Goal: Task Accomplishment & Management: Manage account settings

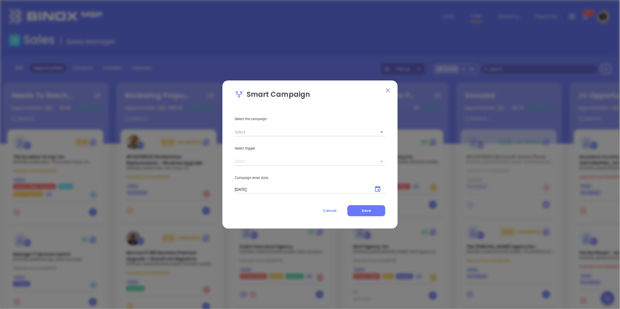
drag, startPoint x: 148, startPoint y: 258, endPoint x: 386, endPoint y: 91, distance: 290.8
click at [386, 91] on img at bounding box center [388, 90] width 4 height 4
drag, startPoint x: 143, startPoint y: 255, endPoint x: 194, endPoint y: 59, distance: 202.5
click at [194, 59] on div "Smart Campaign Select the campaign: Select trigger Campaign enter date: 09/30/2…" at bounding box center [310, 154] width 620 height 309
click at [195, 61] on div "Smart Campaign Select the campaign: Select trigger Campaign enter date: 09/30/2…" at bounding box center [310, 154] width 620 height 309
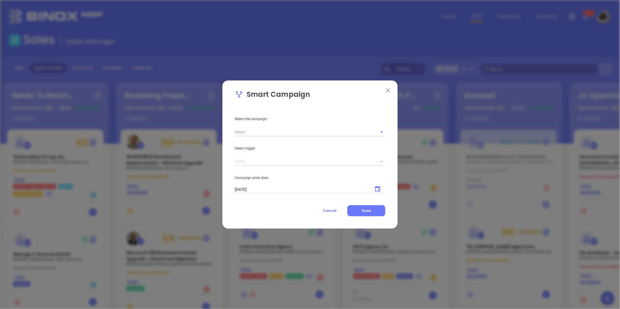
click at [387, 90] on img at bounding box center [388, 90] width 4 height 4
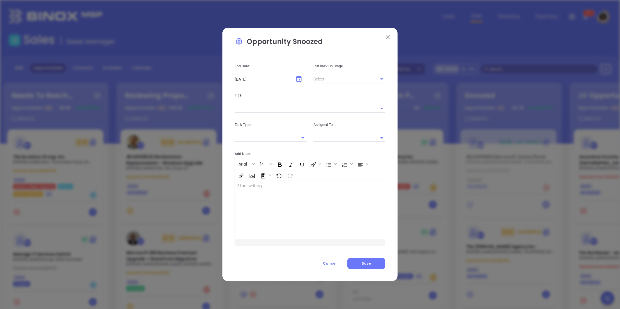
type input "[PERSON_NAME]"
drag, startPoint x: 164, startPoint y: 258, endPoint x: 171, endPoint y: 91, distance: 167.9
click at [171, 91] on div "Opportunity Snoozed End Date: 10/30/2025 ​ Put Back On Stage: Title Task Type A…" at bounding box center [310, 154] width 620 height 309
click at [385, 36] on button at bounding box center [388, 38] width 8 height 8
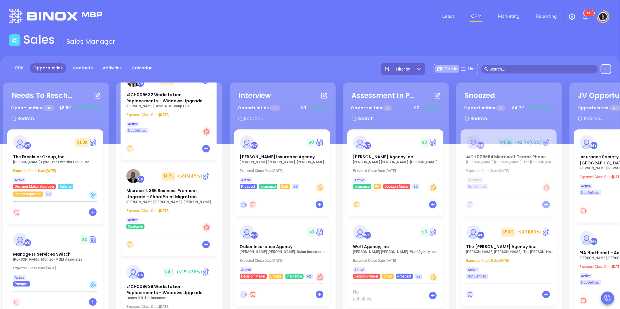
scroll to position [130, 0]
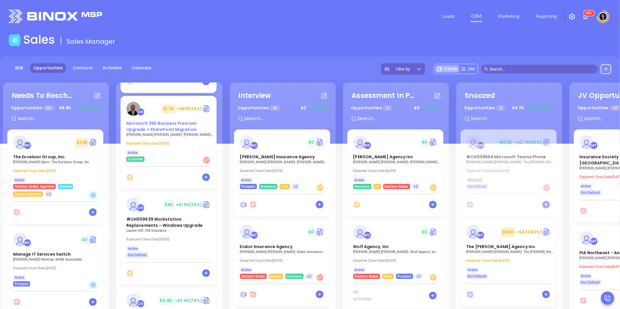
drag, startPoint x: 160, startPoint y: 127, endPoint x: 162, endPoint y: 121, distance: 6.3
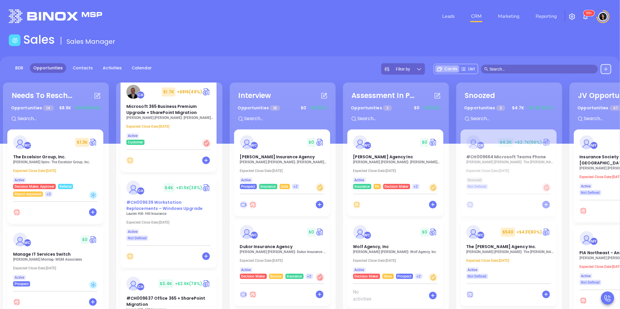
scroll to position [162, 0]
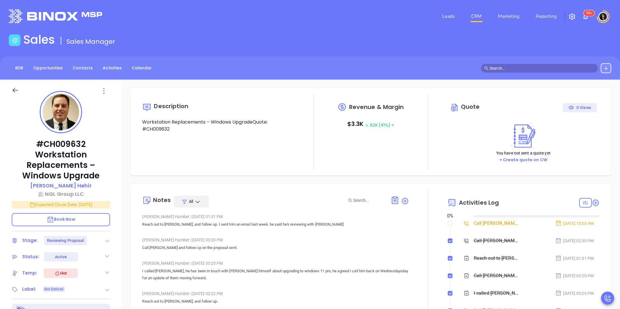
type input "10/01/2025"
type input "[PERSON_NAME]"
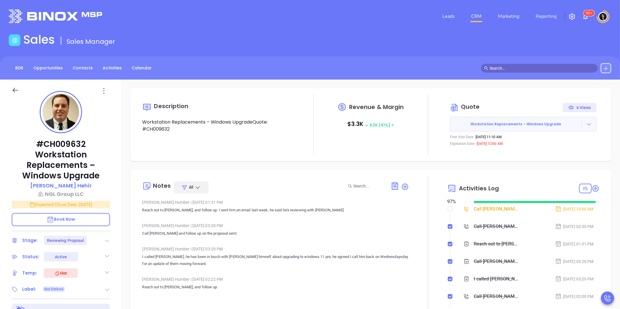
scroll to position [136, 0]
click at [586, 123] on icon at bounding box center [589, 124] width 6 height 6
click at [559, 163] on link "Edit in ConnectWise Sell" at bounding box center [552, 162] width 52 height 6
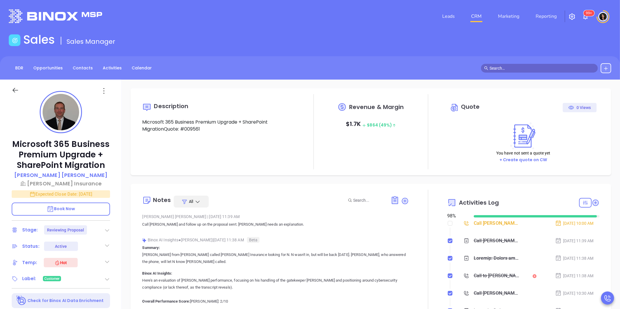
type input "[PERSON_NAME]"
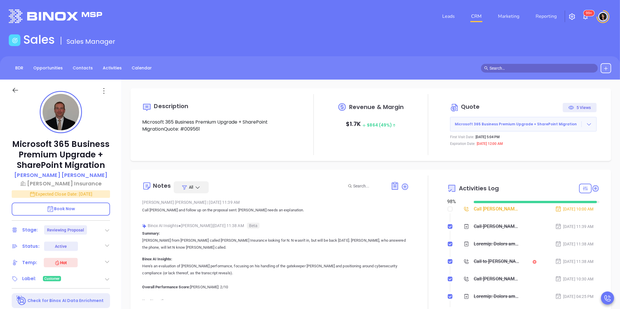
scroll to position [136, 0]
click at [496, 207] on div "Call Allan for TBR" at bounding box center [496, 209] width 46 height 9
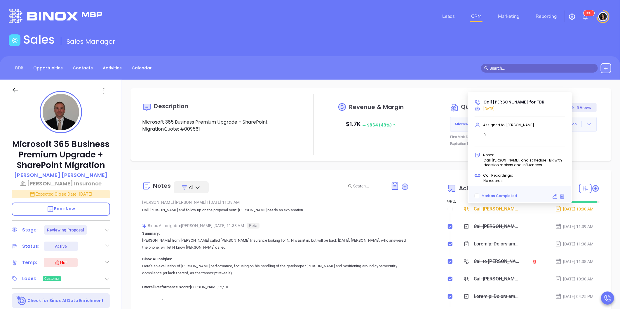
click at [553, 197] on icon at bounding box center [555, 197] width 6 height 6
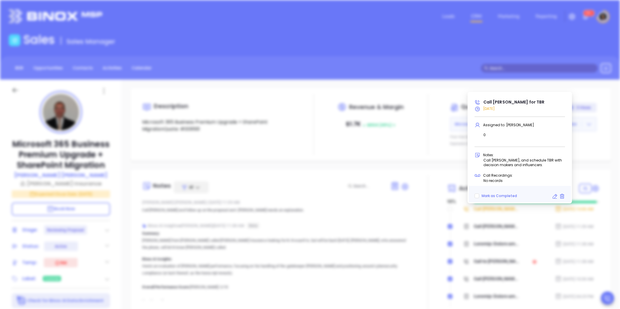
type input "09/30/2025"
type input "Call Allan for TBR"
type input "Call"
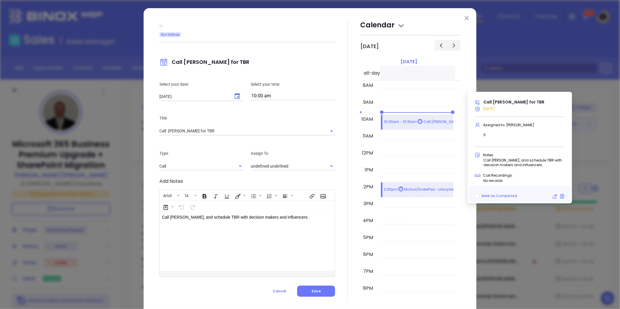
click at [260, 98] on input "10:00 am" at bounding box center [293, 96] width 84 height 8
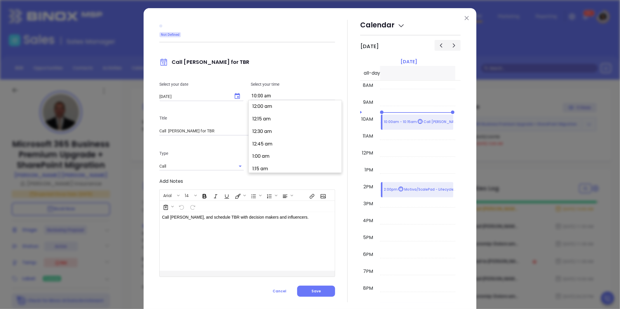
scroll to position [489, 0]
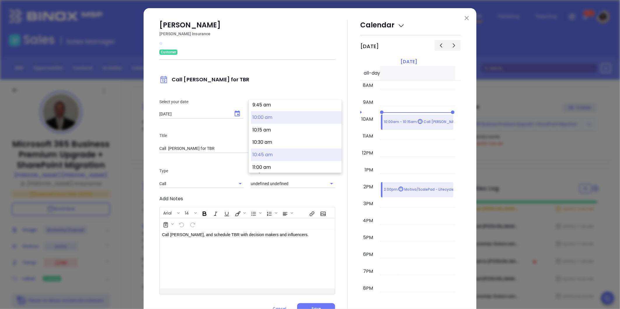
type input "[PERSON_NAME]"
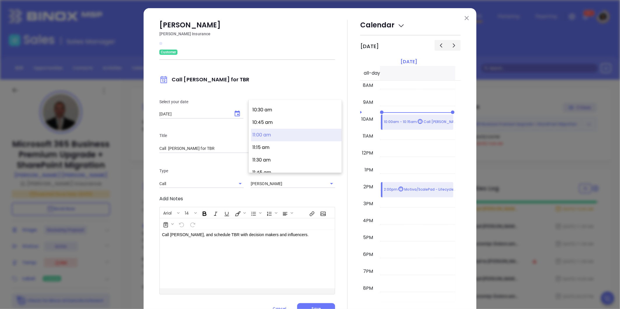
click at [260, 138] on button "11:00 am" at bounding box center [296, 135] width 90 height 13
type input "11:00 am"
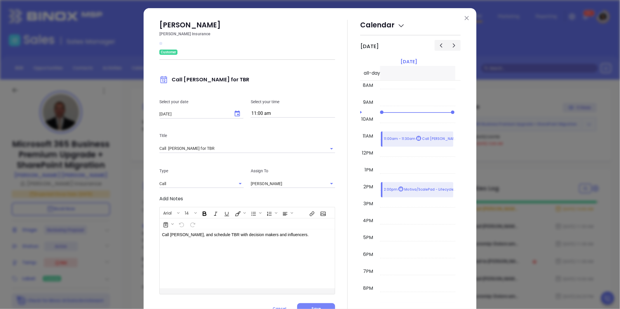
click at [316, 307] on span "Save" at bounding box center [315, 308] width 9 height 5
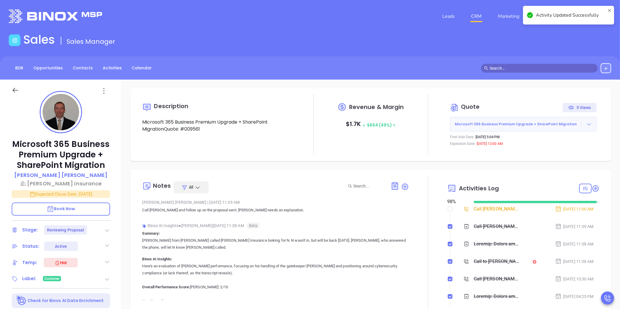
click at [586, 124] on icon at bounding box center [589, 124] width 6 height 6
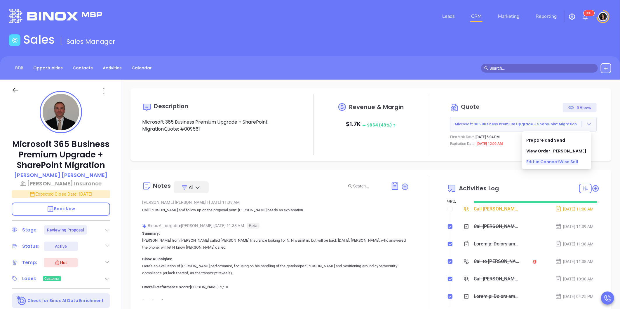
click at [543, 160] on link "Edit in ConnectWise Sell" at bounding box center [552, 162] width 52 height 6
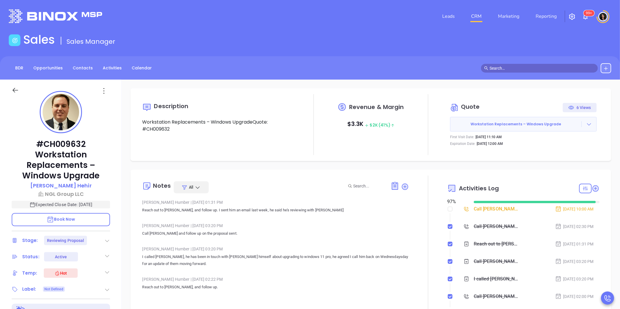
type input "[PERSON_NAME]"
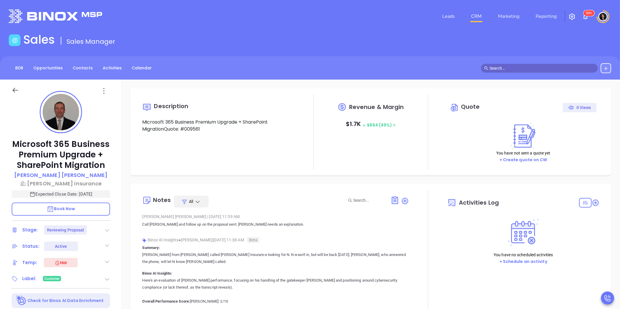
type input "10:00 am"
type input "[DATE]"
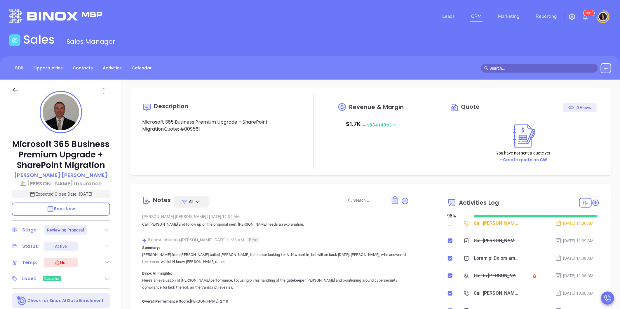
scroll to position [136, 0]
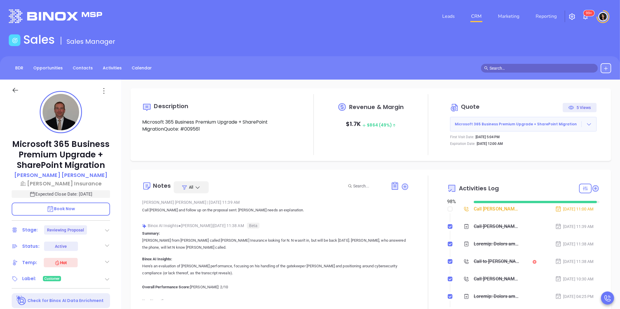
type input "[PERSON_NAME]"
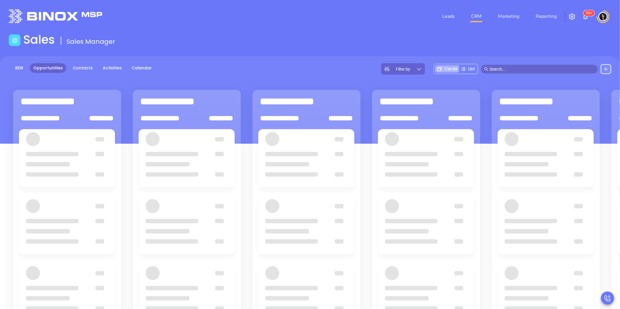
click at [244, 25] on div "Leads CRM Marketing Reporting 99+" at bounding box center [411, 16] width 406 height 21
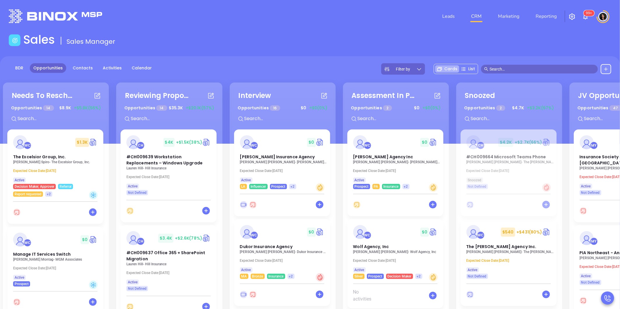
drag, startPoint x: 154, startPoint y: 163, endPoint x: 173, endPoint y: 55, distance: 109.0
click at [173, 55] on main "Sales Sales Manager BDR Opportunities Contacts Activities Calendar Filter by Ca…" at bounding box center [310, 211] width 620 height 356
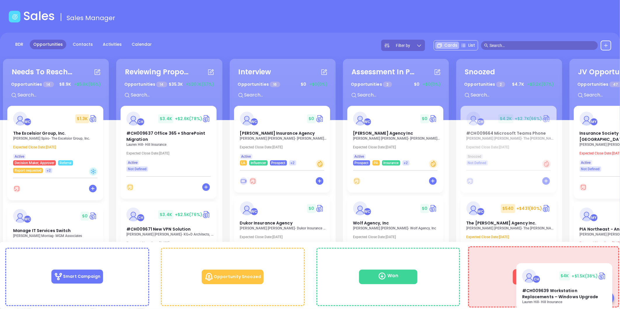
scroll to position [25, 0]
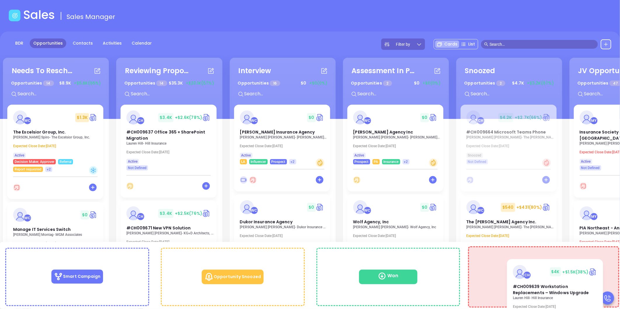
drag, startPoint x: 155, startPoint y: 145, endPoint x: 565, endPoint y: 279, distance: 431.9
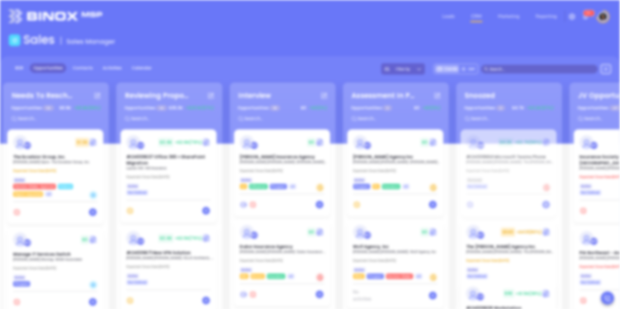
scroll to position [0, 0]
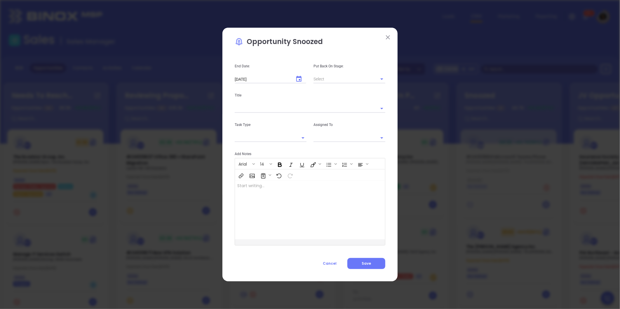
click at [296, 161] on div "Arial 14" at bounding box center [310, 169] width 150 height 22
type input "[object Object]"
type input "[PERSON_NAME]"
click at [333, 262] on span "Cancel" at bounding box center [330, 263] width 14 height 5
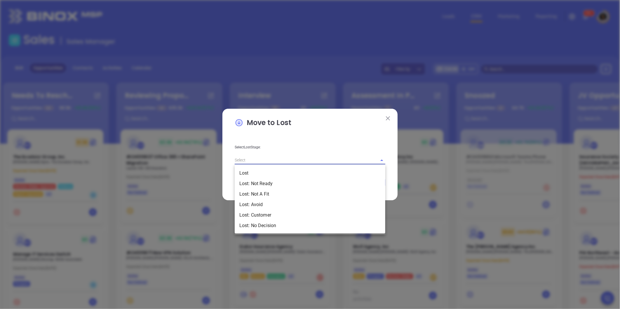
click at [265, 158] on input "text" at bounding box center [302, 160] width 134 height 8
click at [282, 217] on li "Lost: Customer" at bounding box center [310, 215] width 151 height 11
type input "Lost: Customer"
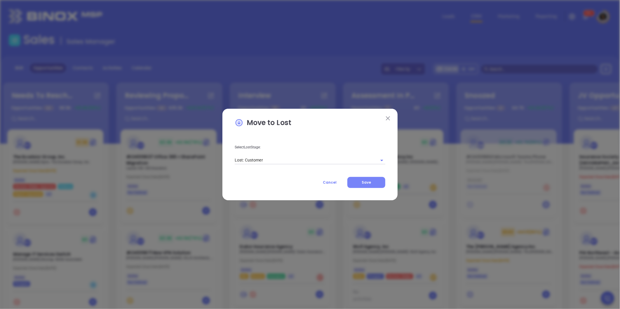
click at [371, 186] on button "Save" at bounding box center [366, 182] width 38 height 11
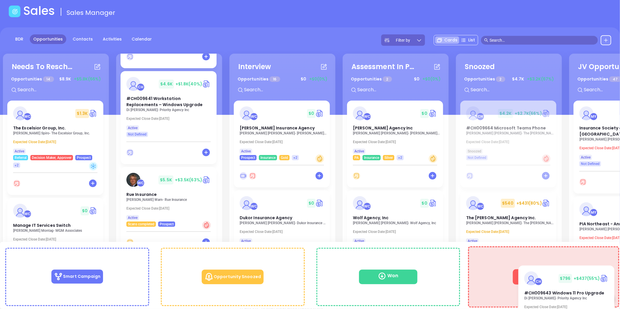
drag, startPoint x: 153, startPoint y: 210, endPoint x: 553, endPoint y: 279, distance: 405.2
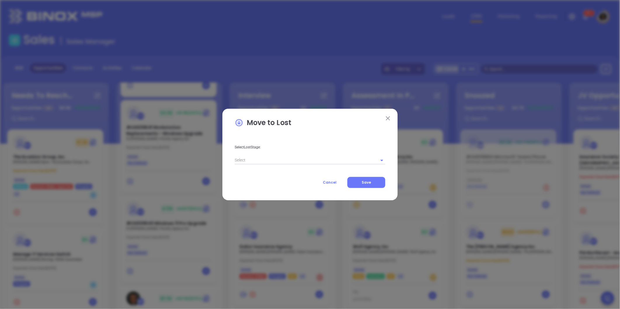
click at [297, 154] on div "Select Lost Stage:" at bounding box center [310, 149] width 158 height 29
click at [297, 158] on input "text" at bounding box center [302, 160] width 134 height 8
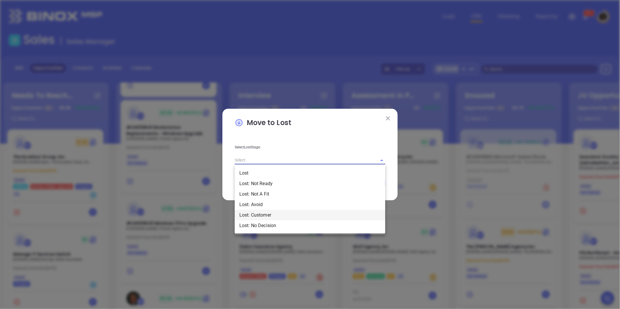
click at [269, 212] on li "Lost: Customer" at bounding box center [310, 215] width 151 height 11
type input "Lost: Customer"
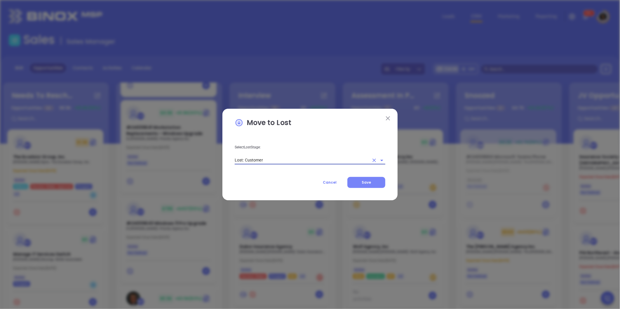
click at [374, 183] on button "Save" at bounding box center [366, 182] width 38 height 11
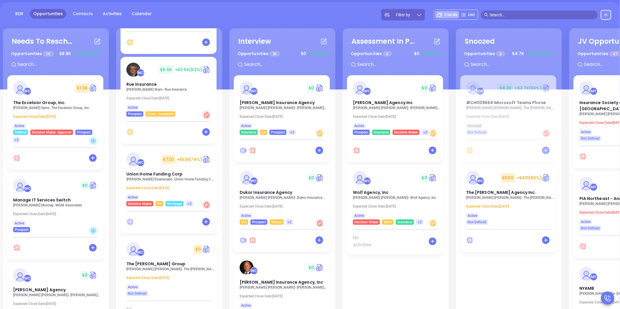
scroll to position [65, 0]
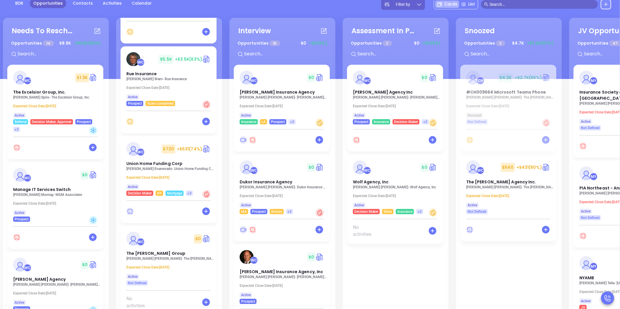
click at [225, 176] on div "Needs To Reschedule Opportunities 14 $ 8.9K +$5.8K (66%) + WC $ 1.3K The Excels…" at bounding box center [340, 167] width 679 height 303
drag, startPoint x: 155, startPoint y: 165, endPoint x: 114, endPoint y: 164, distance: 41.1
click at [114, 164] on div "Needs To Reschedule Opportunities 14 $ 8.9K +$5.8K (66%) + WC $ 1.3K The Excels…" at bounding box center [340, 167] width 679 height 303
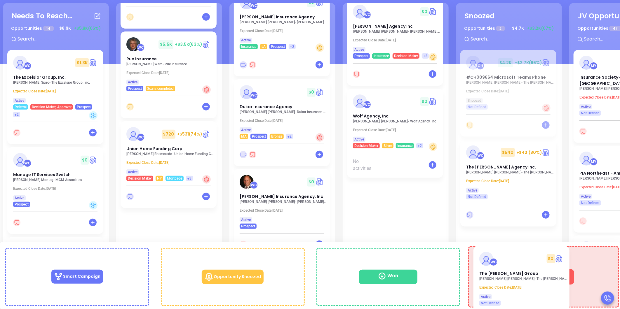
scroll to position [51, 0]
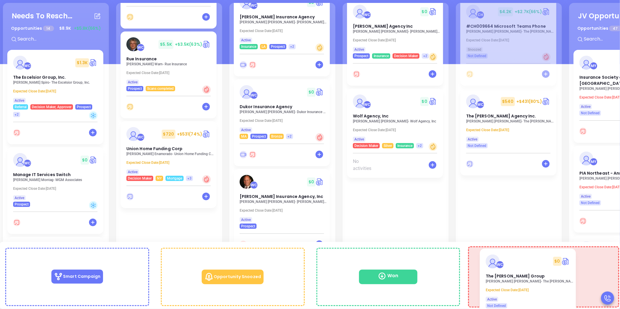
drag, startPoint x: 161, startPoint y: 229, endPoint x: 522, endPoint y: 266, distance: 362.4
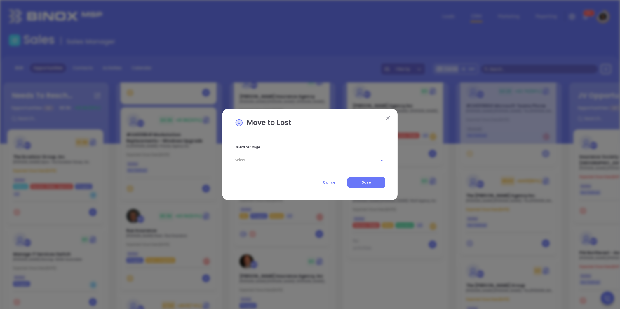
scroll to position [771, 0]
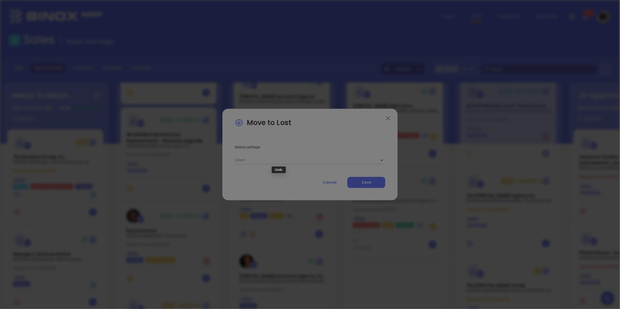
click at [284, 164] on div "Arial 14" at bounding box center [310, 155] width 150 height 22
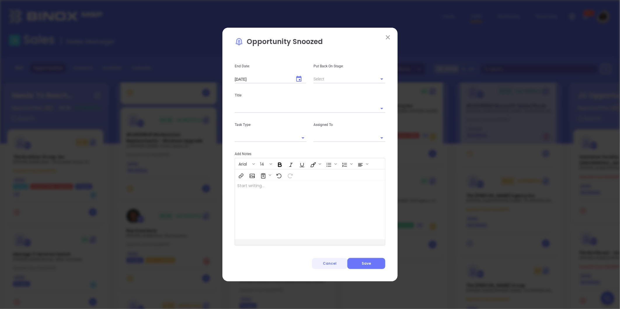
click at [330, 263] on span "Cancel" at bounding box center [330, 263] width 14 height 5
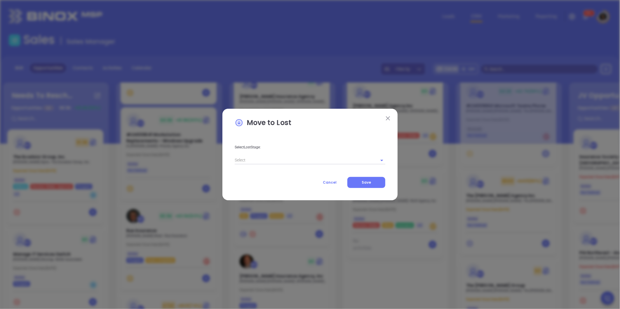
click at [271, 157] on input "text" at bounding box center [302, 160] width 134 height 8
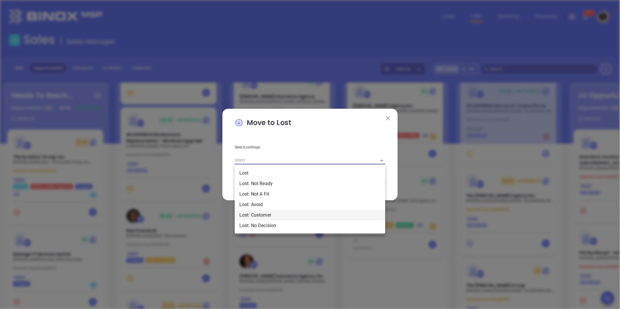
click at [275, 218] on li "Lost: Customer" at bounding box center [310, 215] width 151 height 11
type input "Lost: Customer"
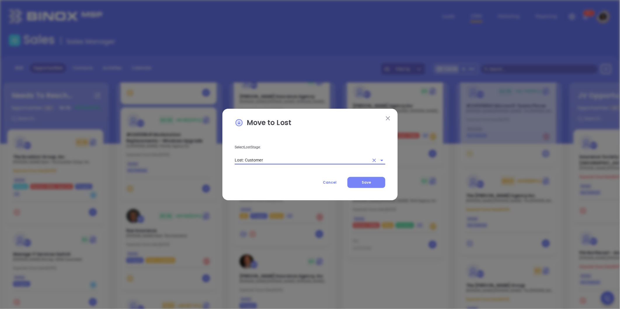
click at [361, 185] on button "Save" at bounding box center [366, 182] width 38 height 11
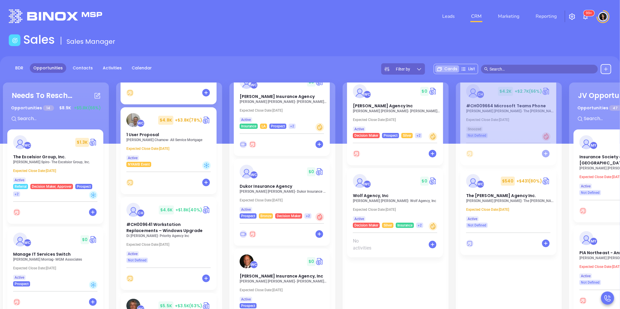
scroll to position [681, 0]
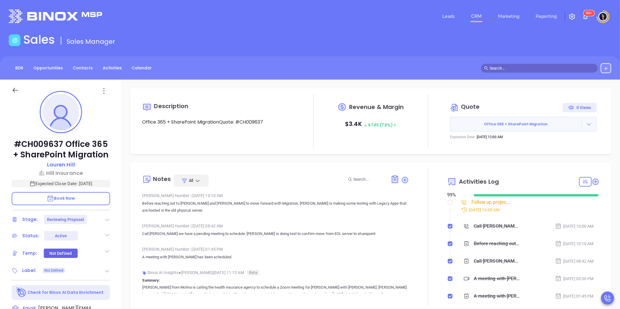
type input "[PERSON_NAME]"
click at [586, 124] on icon at bounding box center [589, 124] width 6 height 6
click at [565, 164] on link "Edit in ConnectWise Sell" at bounding box center [552, 162] width 52 height 6
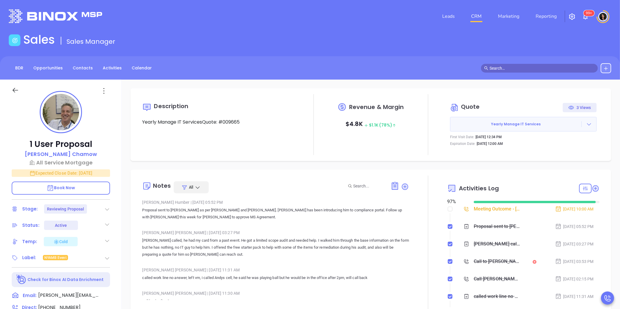
type input "[PERSON_NAME]"
click at [586, 123] on icon at bounding box center [589, 124] width 6 height 6
click at [561, 164] on link "Edit in ConnectWise Sell" at bounding box center [552, 162] width 52 height 6
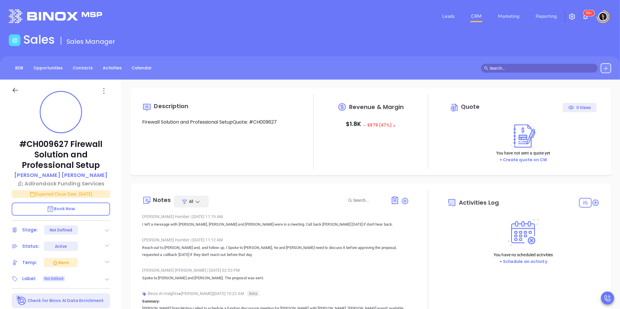
type input "10:00 am"
type input "[DATE]"
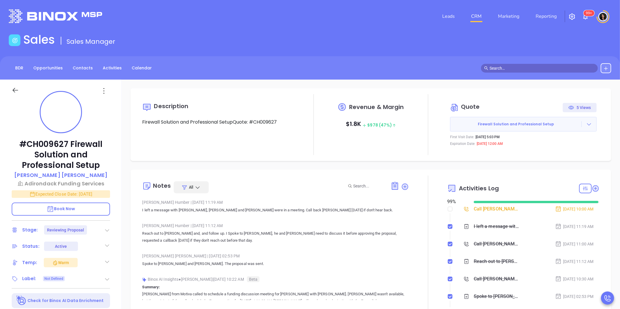
type input "[PERSON_NAME]"
click at [536, 167] on div "Description Firewall Solution and Professional SetupQuote: #CH009627 Revenue & …" at bounding box center [371, 284] width 498 height 408
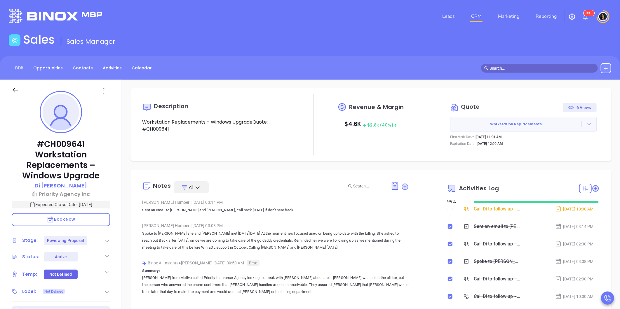
type input "[PERSON_NAME]"
click at [586, 14] on sup "99+" at bounding box center [588, 13] width 11 height 6
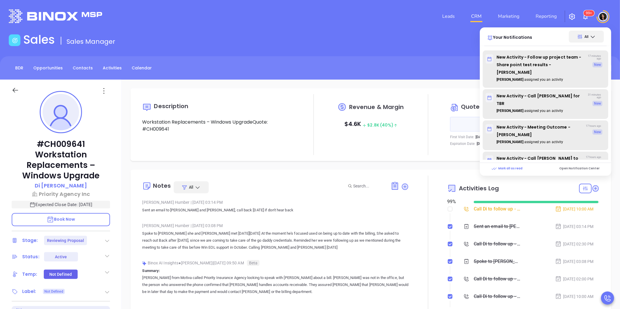
click at [506, 168] on p "Mark all as read" at bounding box center [506, 168] width 31 height 5
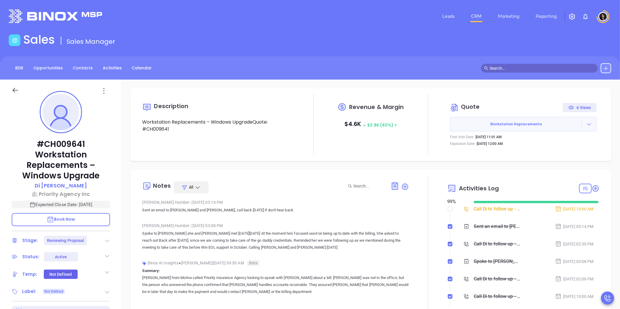
click at [437, 50] on main "Sales Sales Manager BDR Opportunities Contacts Activities Calendar Call Now Cal…" at bounding box center [310, 249] width 620 height 433
click at [586, 121] on icon at bounding box center [589, 124] width 6 height 6
click at [548, 162] on link "Edit in ConnectWise Sell" at bounding box center [552, 162] width 52 height 6
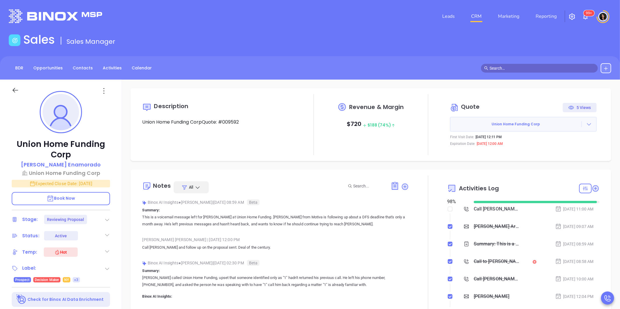
type input "[PERSON_NAME]"
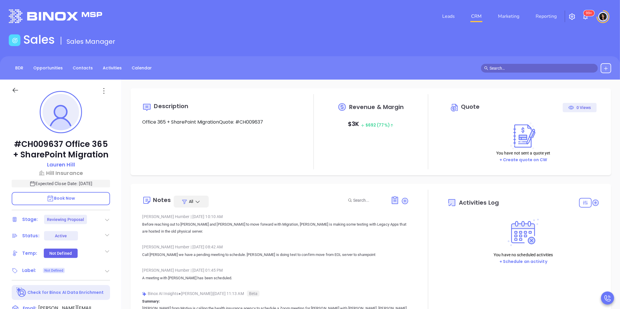
type input "[DATE]"
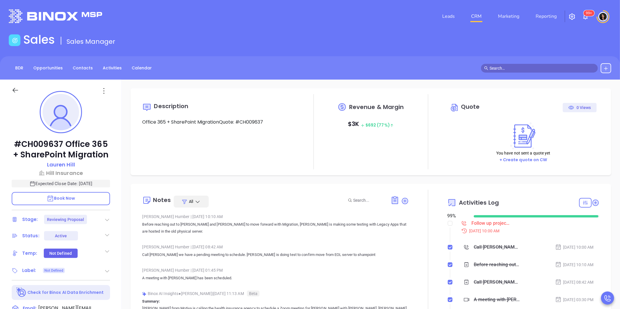
type input "[PERSON_NAME]"
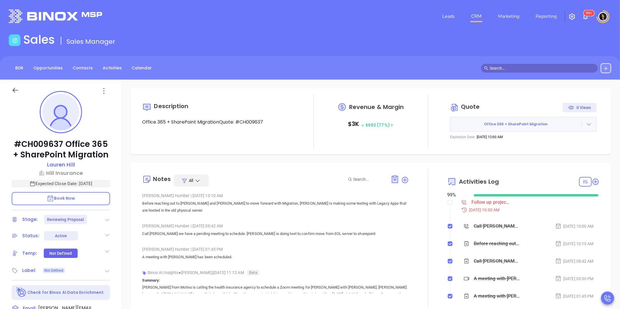
click at [480, 202] on div "Follow up project team - Share point test results - [PERSON_NAME]" at bounding box center [490, 202] width 39 height 9
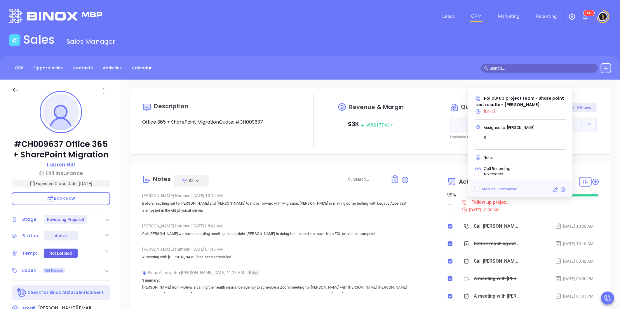
click at [556, 188] on icon at bounding box center [556, 189] width 2 height 2
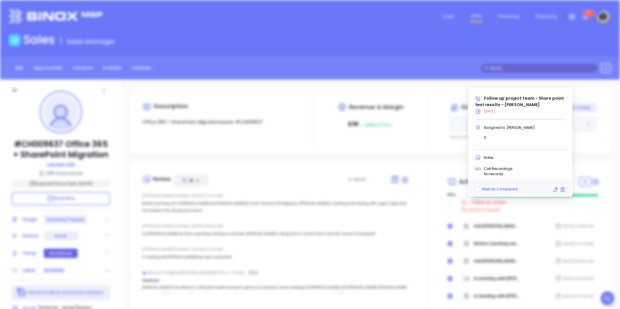
type input "[DATE]"
type input "Follow up project team - Share point test results - Lauren Hill"
type input "Call"
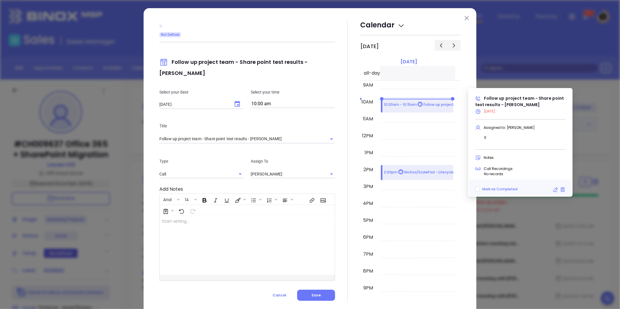
type input "[PERSON_NAME]"
click at [235, 101] on icon "Choose date, selected date is Sep 30, 2025" at bounding box center [237, 104] width 5 height 6
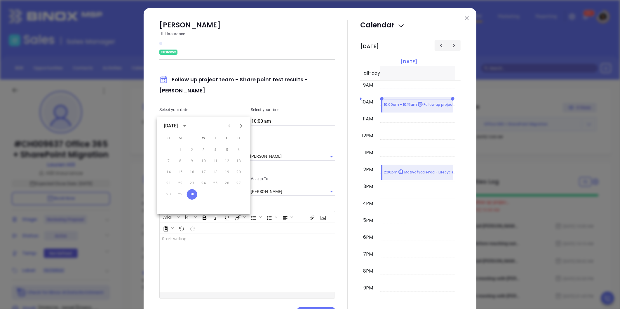
click at [239, 124] on icon "Next month" at bounding box center [240, 126] width 7 height 7
click at [203, 150] on button "1" at bounding box center [203, 150] width 11 height 11
type input "10/01/2025"
click at [342, 200] on div at bounding box center [347, 169] width 25 height 299
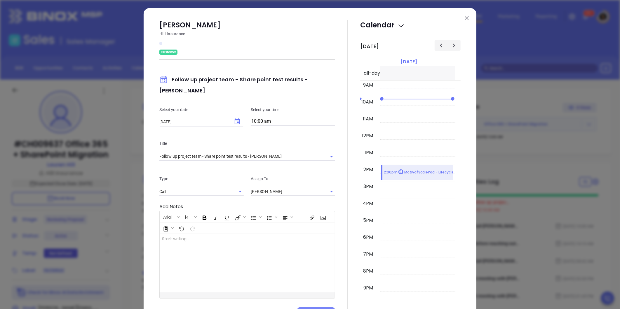
click at [326, 307] on button "Save" at bounding box center [316, 312] width 38 height 11
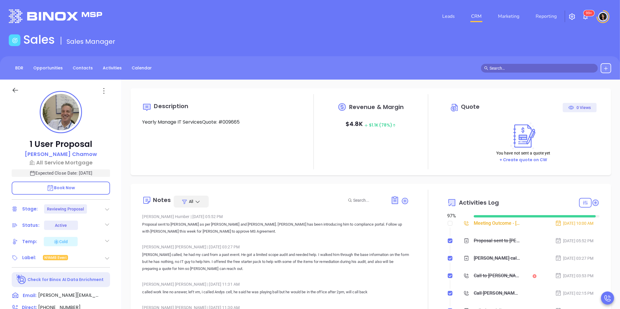
type input "[DATE]"
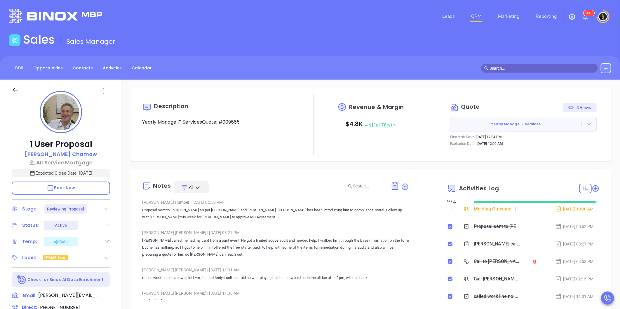
type input "[PERSON_NAME]"
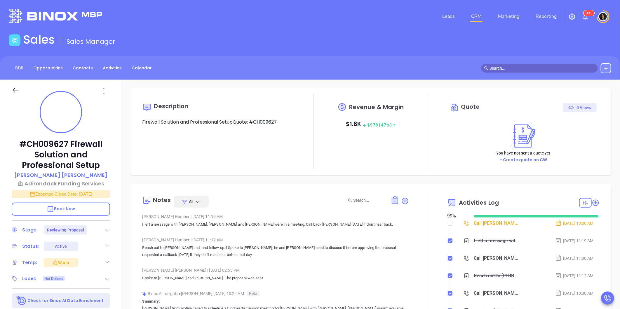
scroll to position [153, 0]
type input "[PERSON_NAME]"
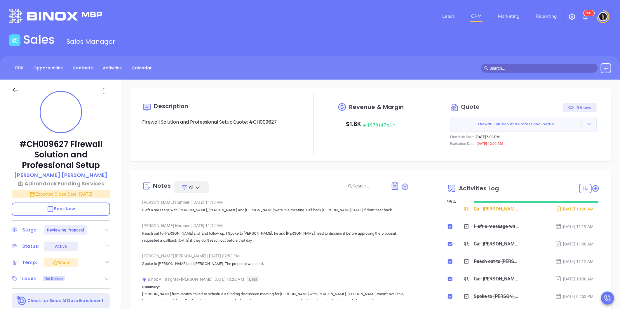
click at [586, 126] on icon at bounding box center [589, 124] width 6 height 6
click at [565, 161] on link "Edit in ConnectWise Sell" at bounding box center [552, 162] width 52 height 6
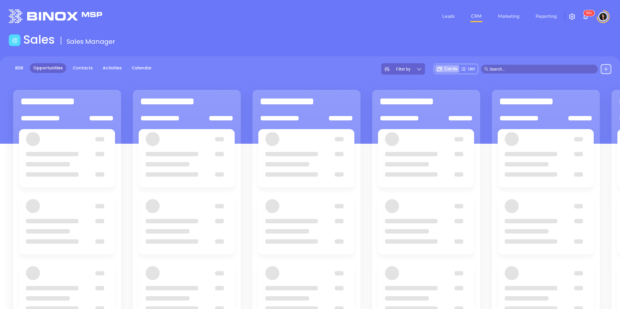
scroll to position [80, 0]
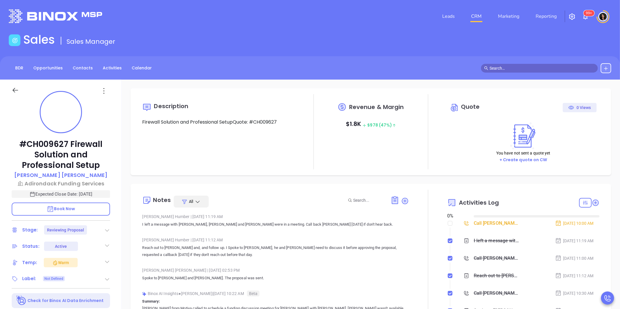
type input "10/01/2025"
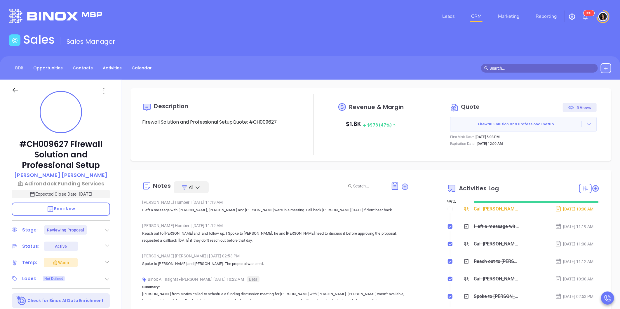
type input "Carla Humber"
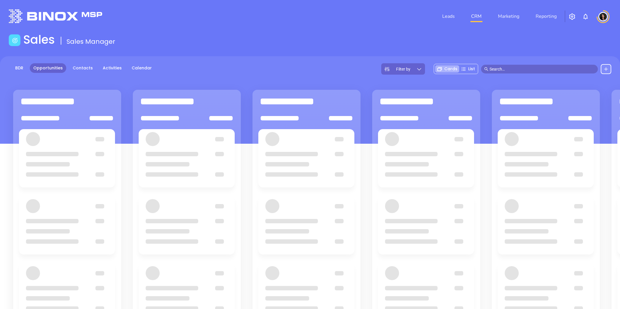
scroll to position [80, 0]
